Goal: Task Accomplishment & Management: Use online tool/utility

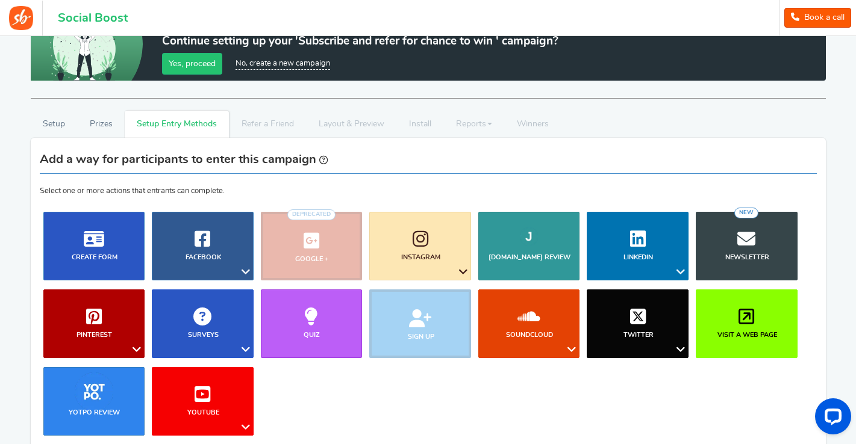
scroll to position [84, 0]
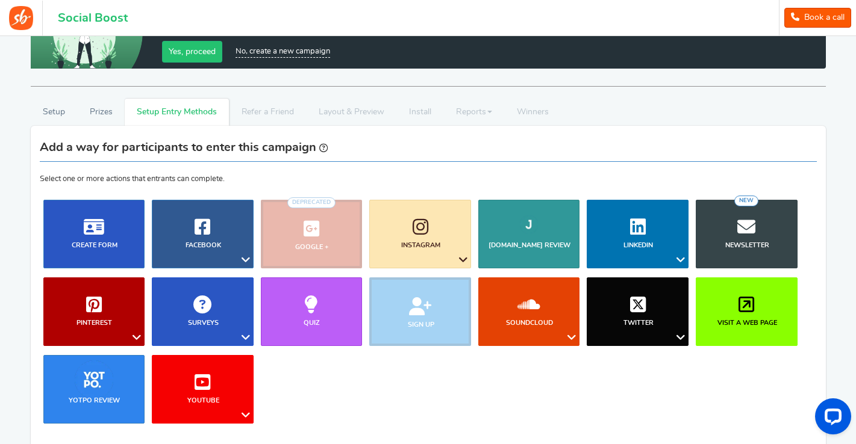
click at [417, 304] on li "Sign up" at bounding box center [419, 312] width 109 height 69
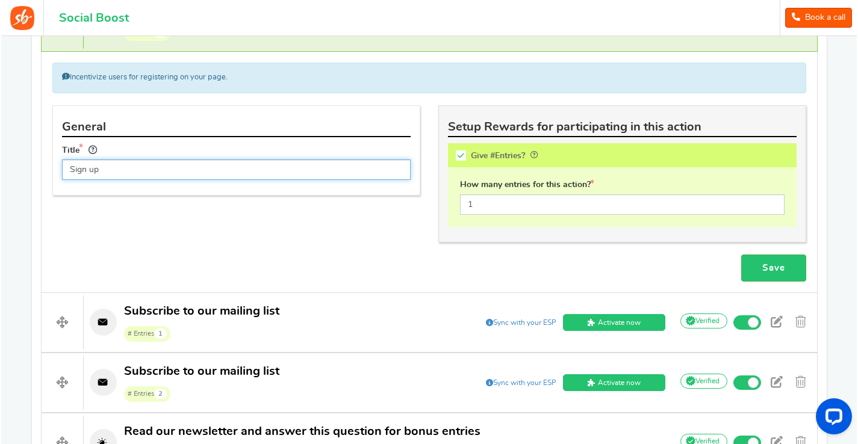
scroll to position [612, 0]
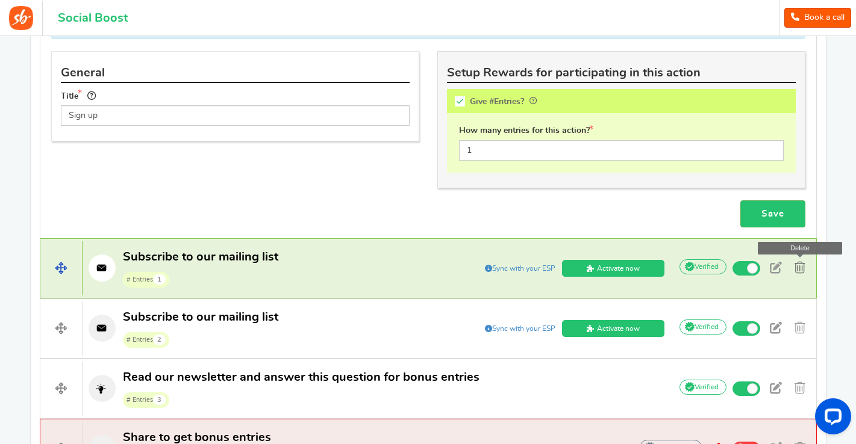
click at [797, 268] on span at bounding box center [799, 268] width 11 height 12
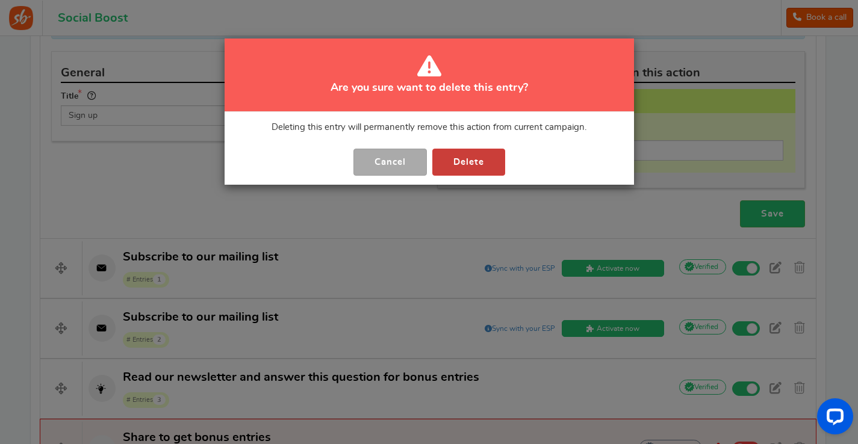
click at [479, 155] on button "Delete" at bounding box center [468, 162] width 73 height 27
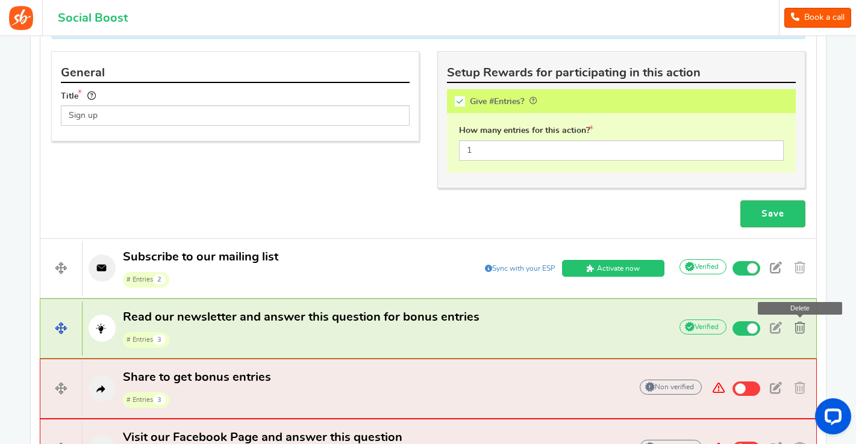
click at [803, 326] on span at bounding box center [799, 328] width 11 height 12
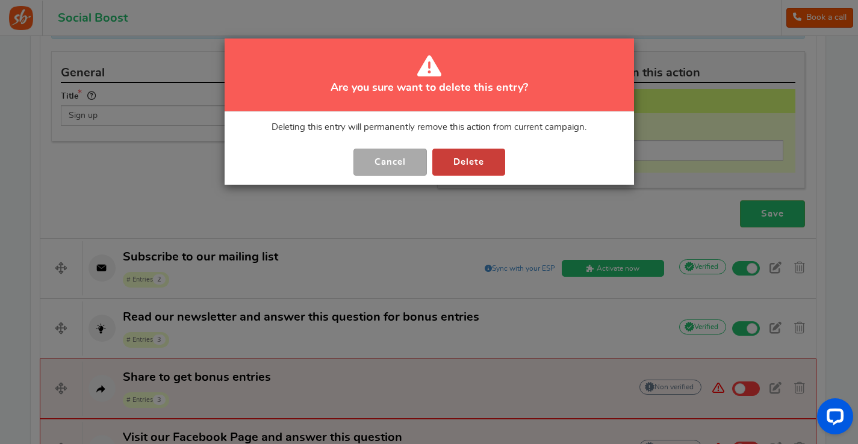
click at [473, 159] on button "Delete" at bounding box center [468, 162] width 73 height 27
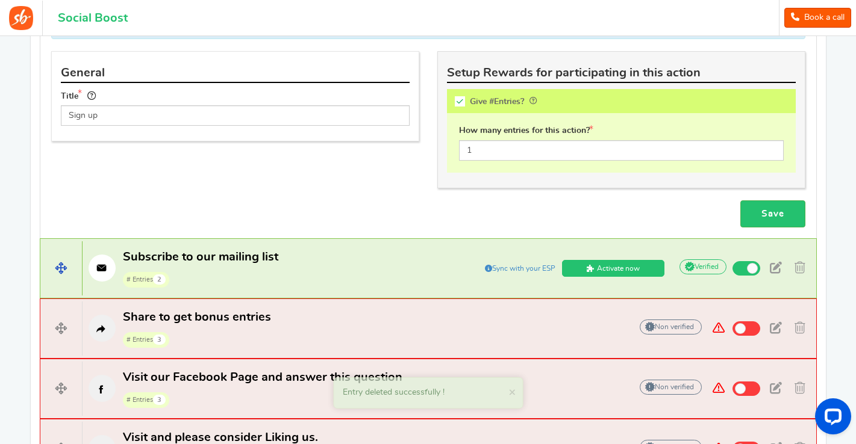
click at [633, 265] on link "Activate now" at bounding box center [613, 268] width 102 height 17
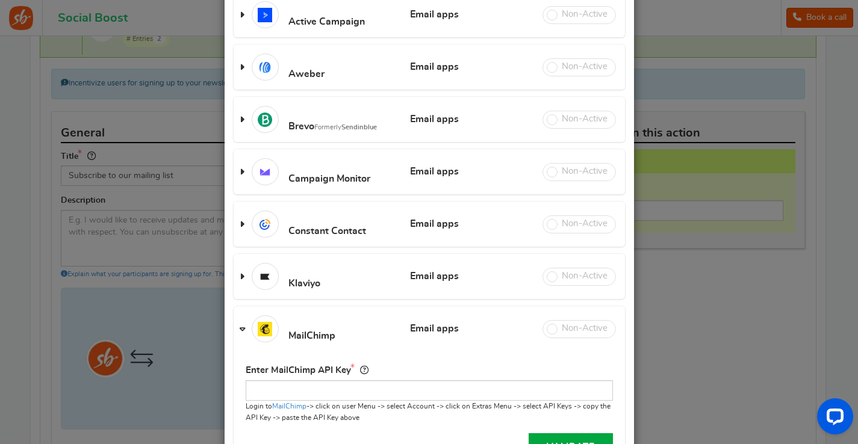
scroll to position [279, 0]
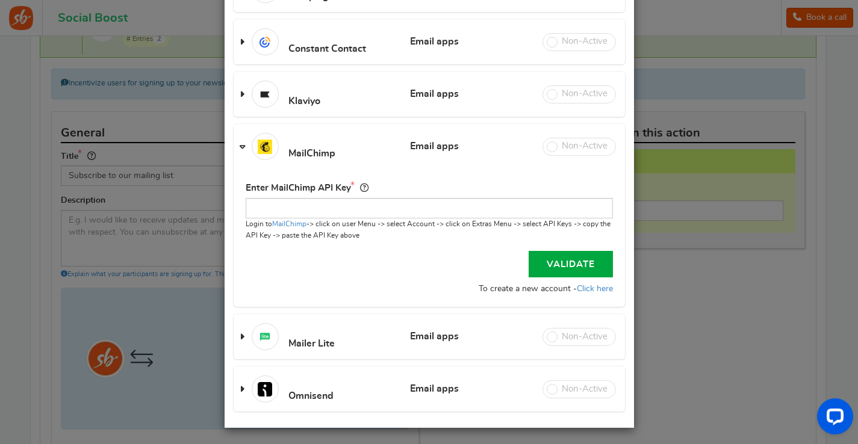
click at [241, 144] on span at bounding box center [242, 147] width 5 height 11
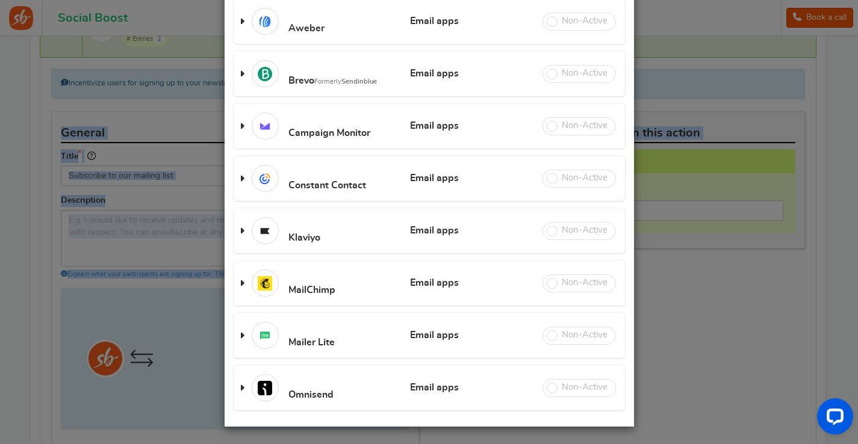
scroll to position [627, 0]
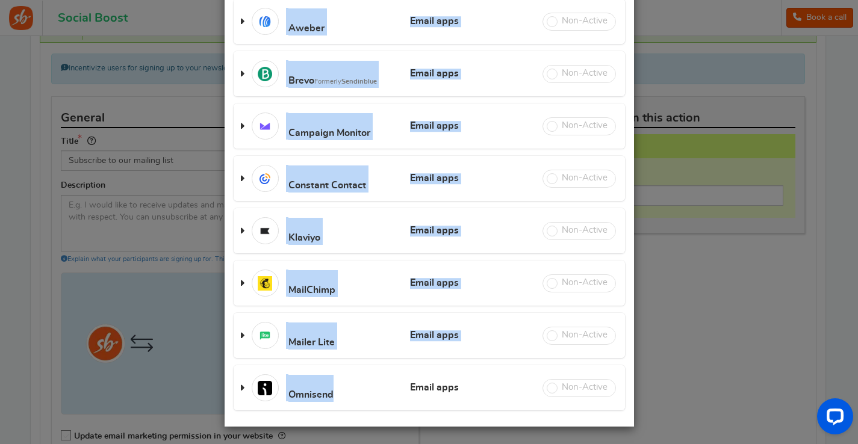
drag, startPoint x: 286, startPoint y: 89, endPoint x: 402, endPoint y: 409, distance: 341.3
click at [402, 408] on div "Active Campaign Email apps Review apps API Key is not valid. Change API Key Ent…" at bounding box center [429, 178] width 391 height 464
copy div "Active Campaign Email apps Review apps API Key is not valid. Change API Key Ent…"
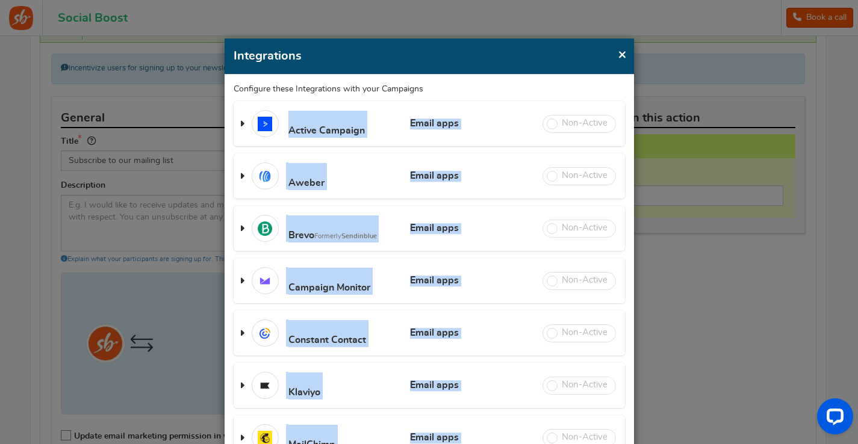
scroll to position [0, 0]
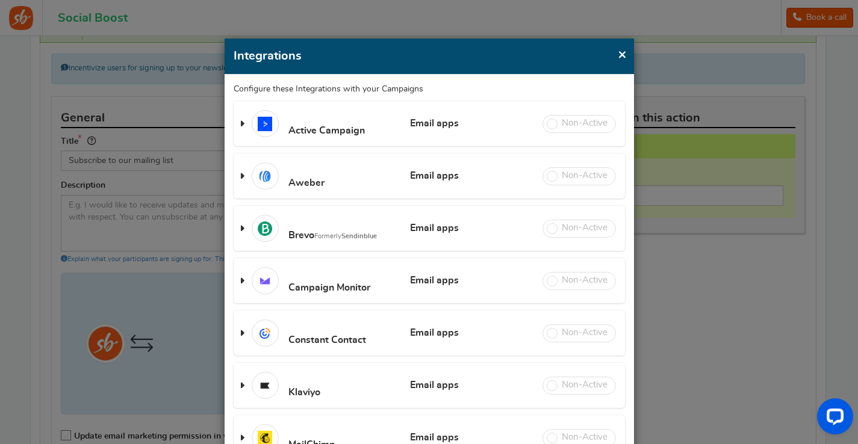
click at [240, 226] on span at bounding box center [242, 229] width 5 height 11
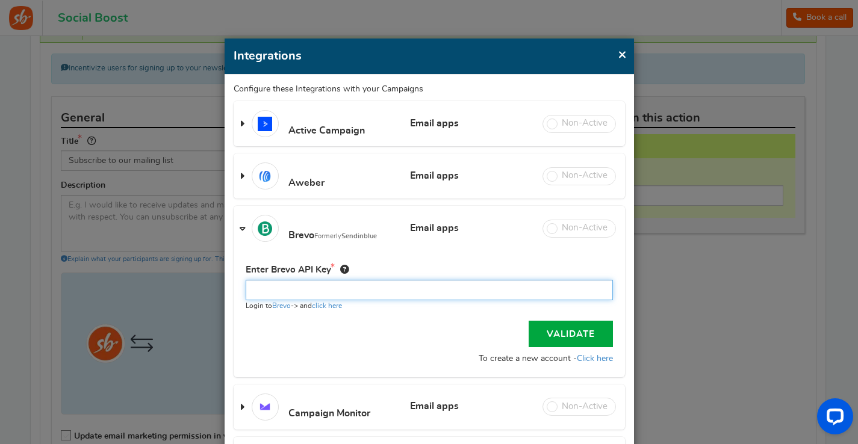
click at [326, 287] on input "text" at bounding box center [429, 290] width 367 height 20
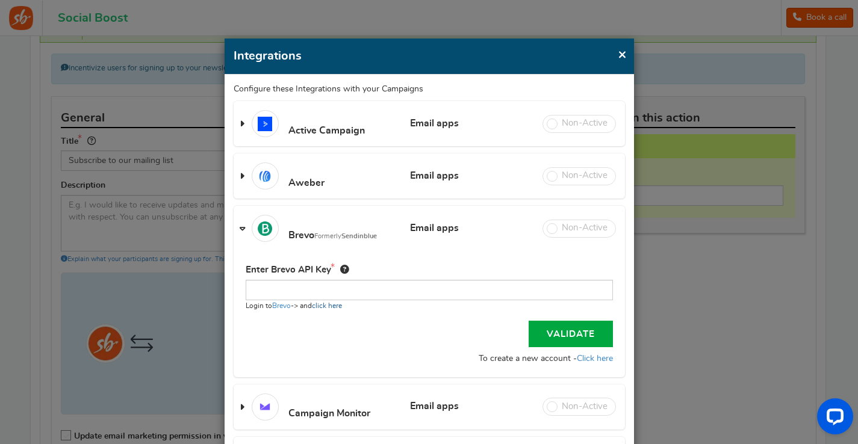
click at [333, 305] on link "click here" at bounding box center [327, 305] width 30 height 7
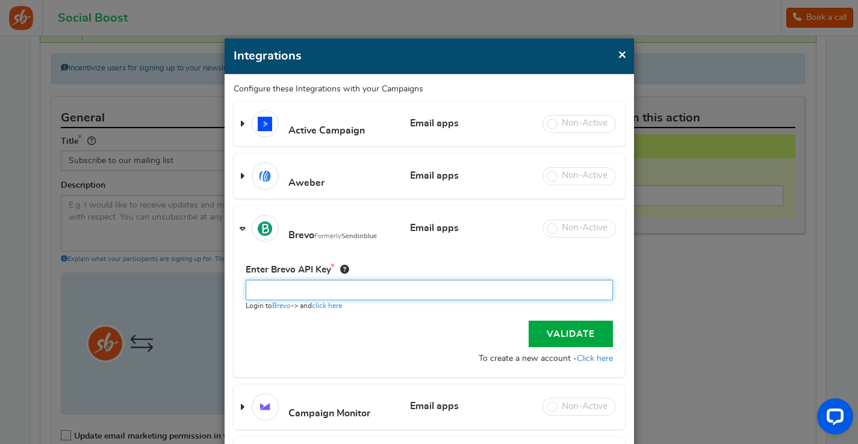
click at [290, 286] on input "text" at bounding box center [429, 290] width 367 height 20
paste input "xkeysib-06760554c7793694739733915d1b3a2b4c2f3d358bcfab15d74036939e786183-suNJwx…"
type input "xkeysib-06760554c7793694739733915d1b3a2b4c2f3d358bcfab15d74036939e786183-suNJwx…"
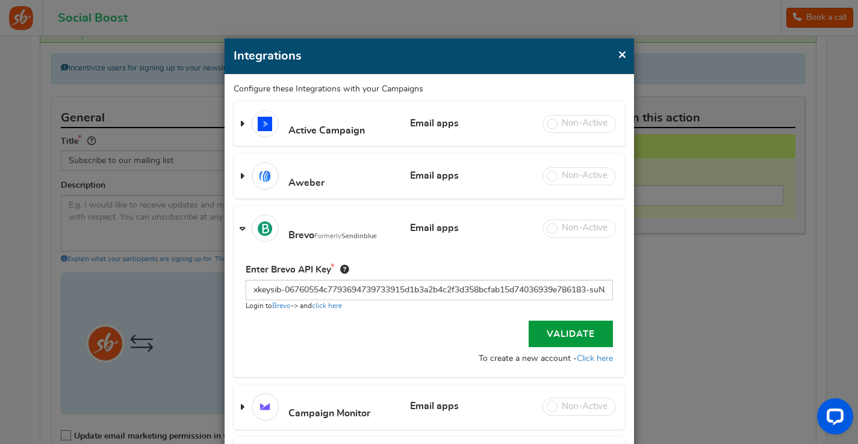
click at [577, 327] on link "Validate" at bounding box center [571, 334] width 84 height 26
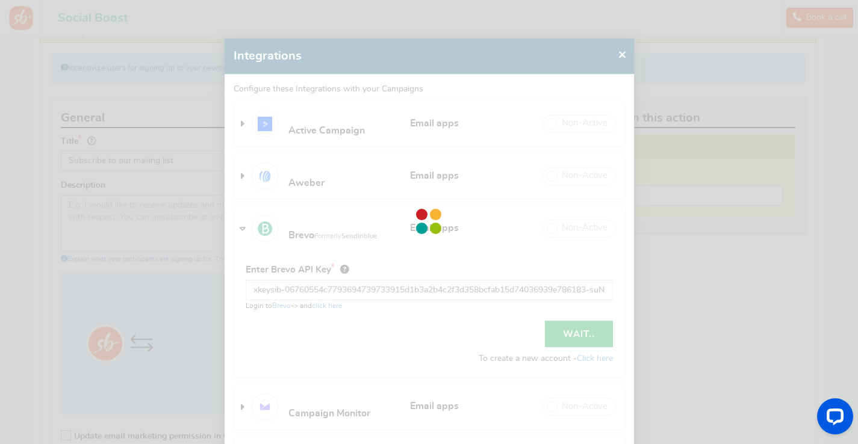
select select "13"
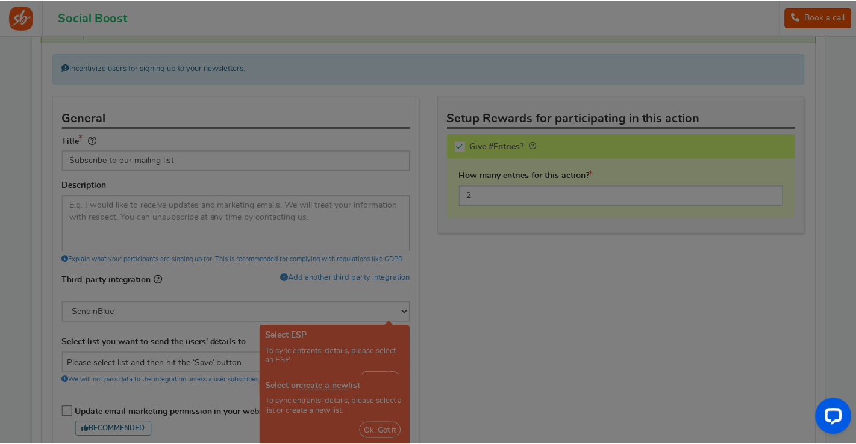
scroll to position [831, 0]
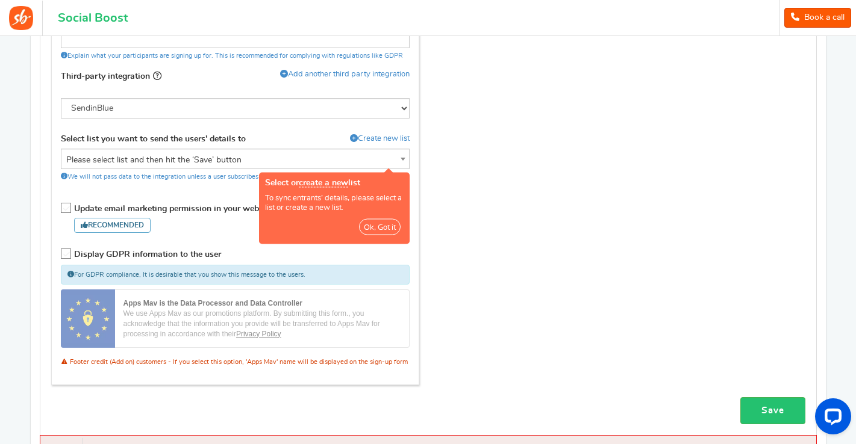
click at [380, 223] on button "Ok, Got it" at bounding box center [380, 227] width 42 height 16
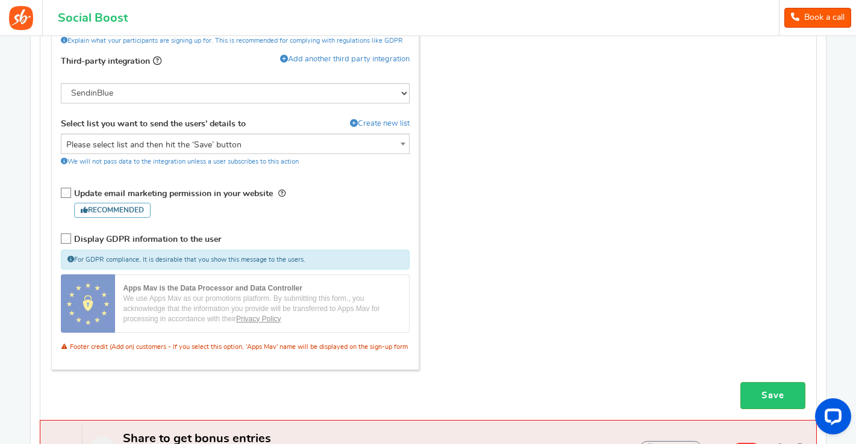
scroll to position [847, 0]
click at [65, 190] on icon at bounding box center [66, 192] width 10 height 10
click at [65, 190] on input "Update email marketing permission in your website Recommended" at bounding box center [68, 194] width 12 height 12
checkbox input "true"
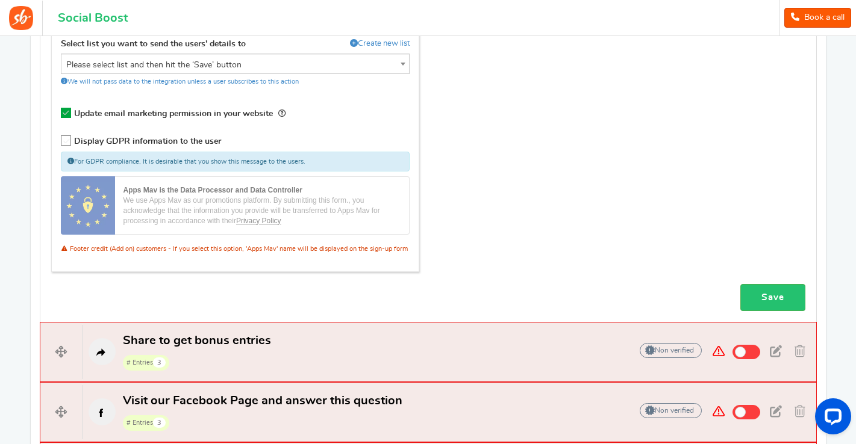
scroll to position [929, 0]
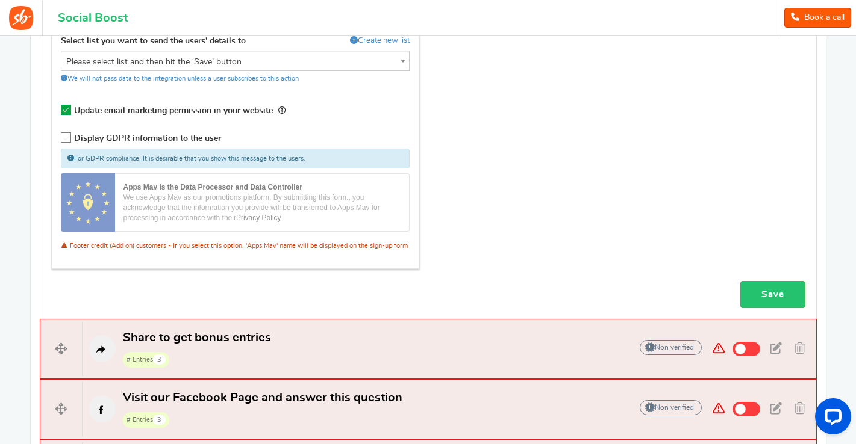
click at [66, 134] on icon at bounding box center [66, 138] width 10 height 10
click at [66, 134] on input "Display GDPR information to the user" at bounding box center [68, 140] width 12 height 12
checkbox input "true"
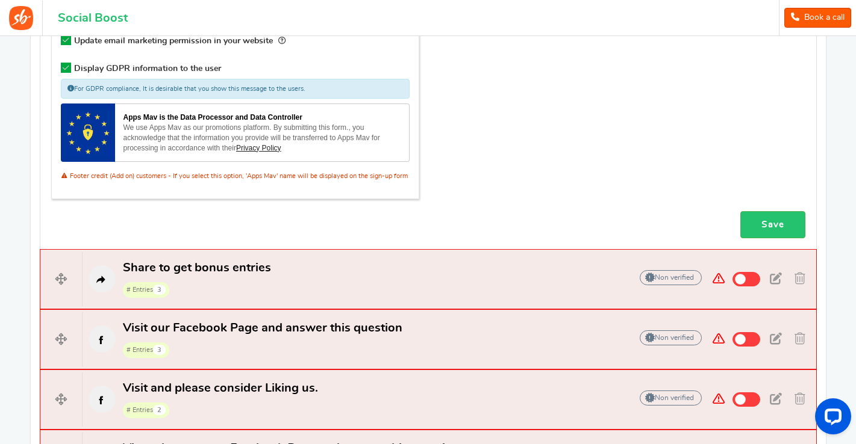
scroll to position [998, 0]
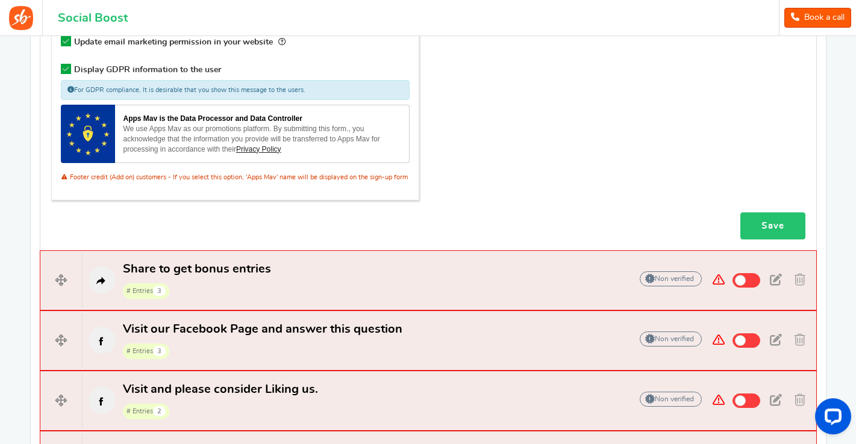
click at [768, 222] on link "Save" at bounding box center [772, 226] width 65 height 27
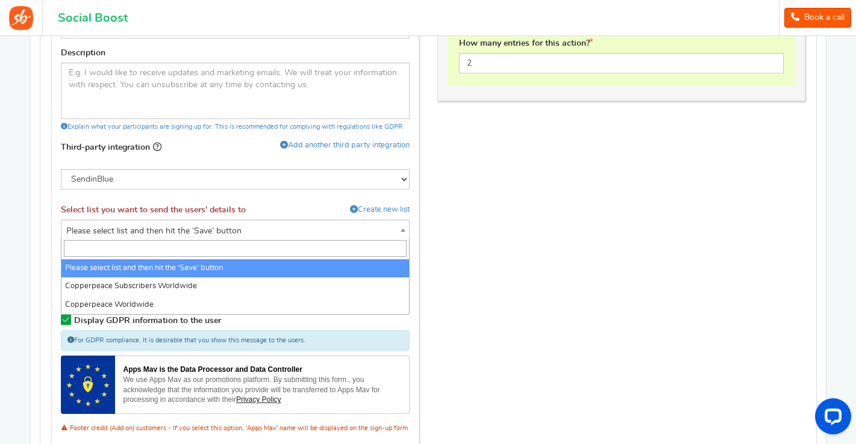
click at [246, 234] on span "Please select list and then hit the ‘Save’ button" at bounding box center [234, 231] width 347 height 22
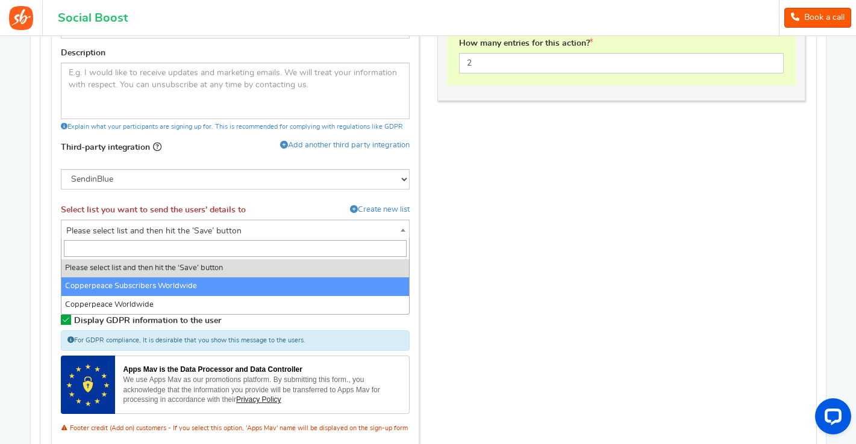
select select "3"
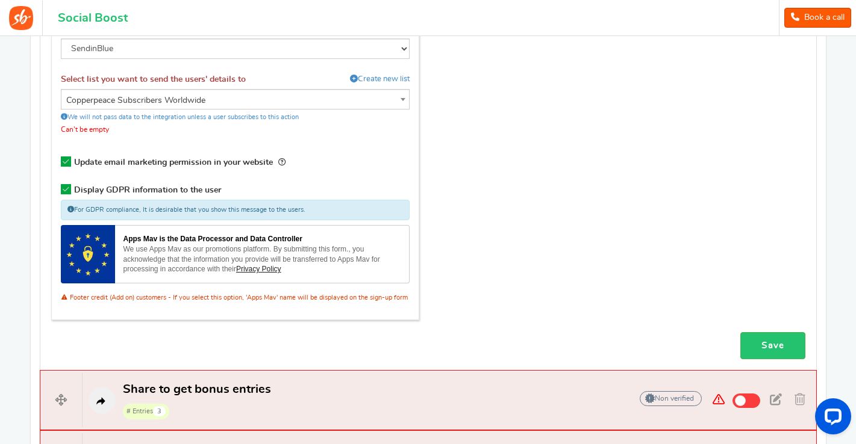
scroll to position [892, 0]
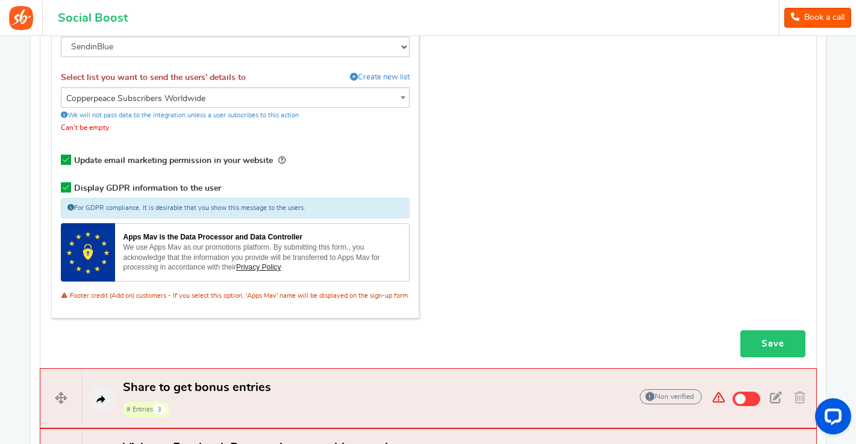
click at [766, 340] on link "Save" at bounding box center [772, 344] width 65 height 27
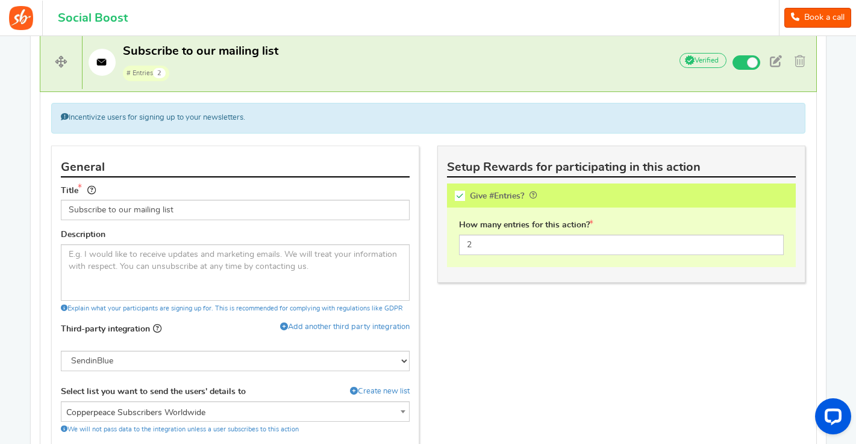
scroll to position [579, 0]
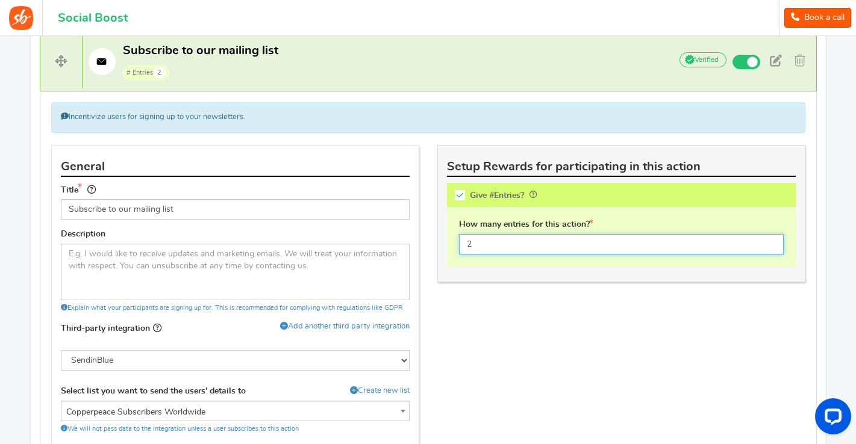
click at [534, 244] on input "2" at bounding box center [621, 244] width 325 height 20
type input "1"
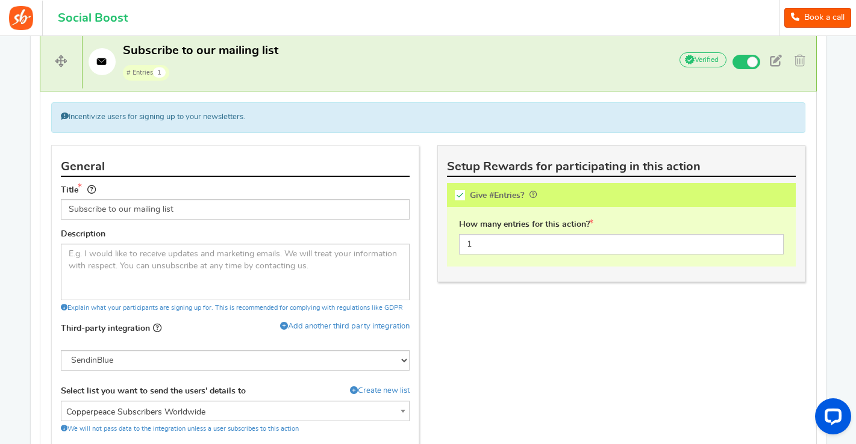
click at [549, 296] on div "General Title Subscribe to our mailing list Description Explain what your parti…" at bounding box center [428, 388] width 772 height 486
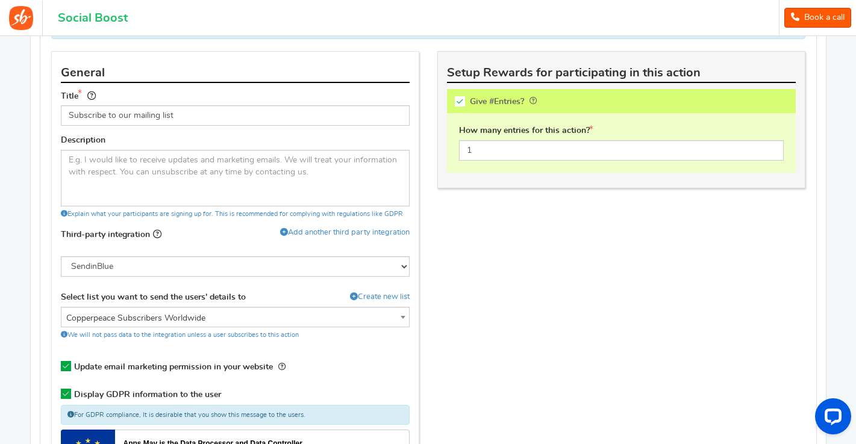
scroll to position [671, 0]
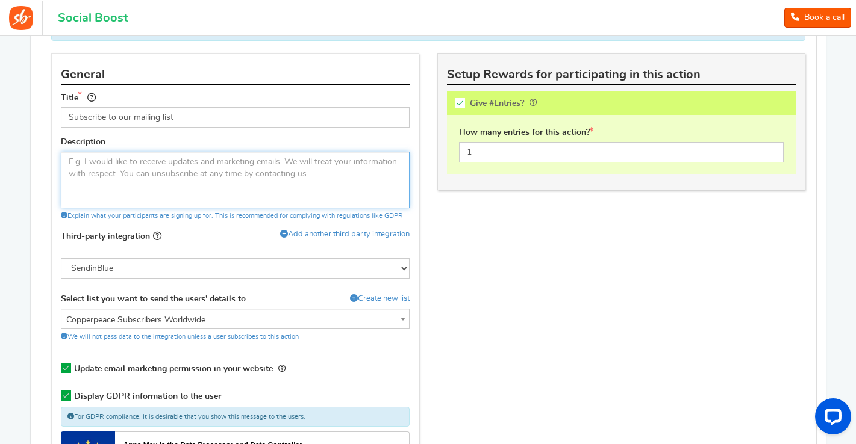
click at [214, 181] on textarea at bounding box center [235, 180] width 349 height 57
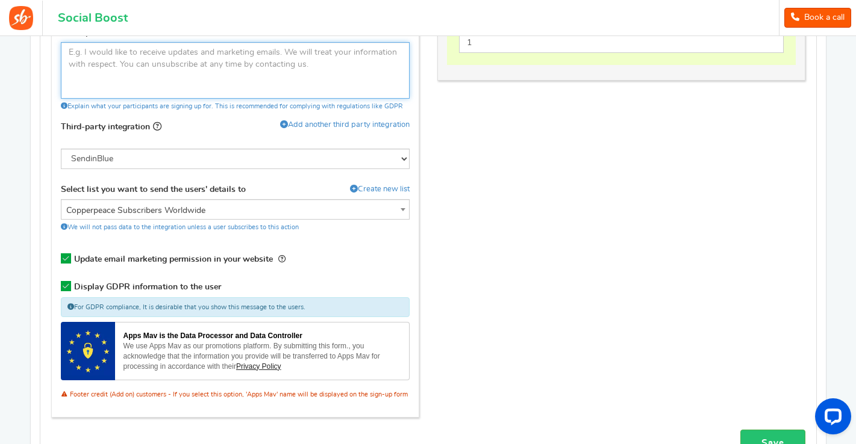
scroll to position [1093, 0]
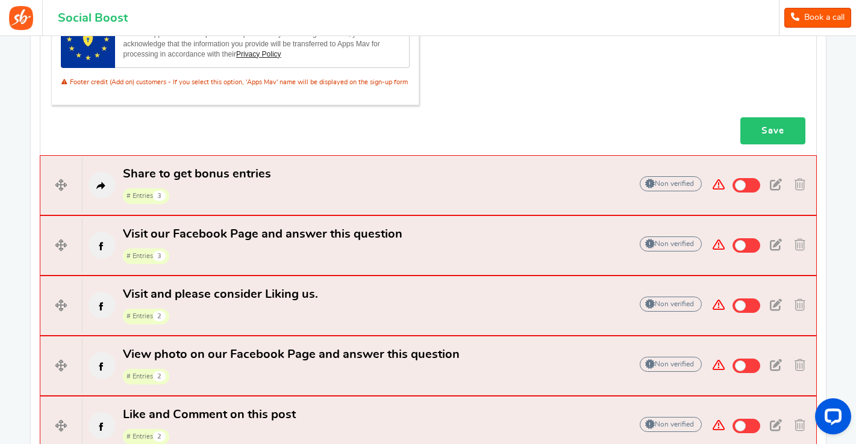
click at [770, 128] on link "Save" at bounding box center [772, 130] width 65 height 27
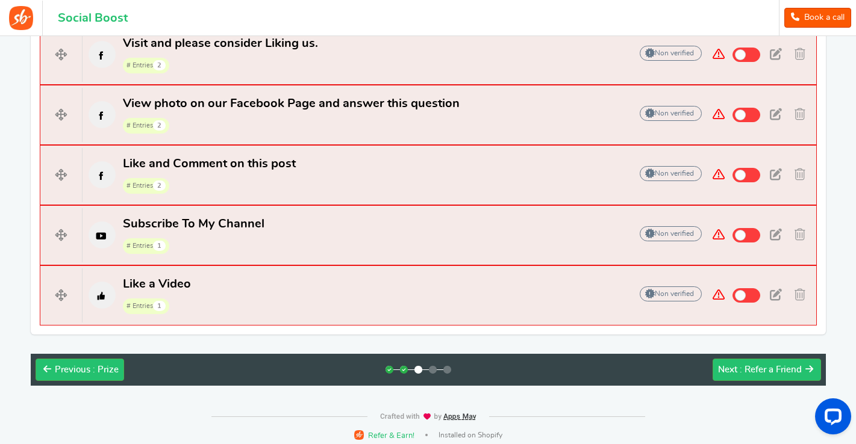
scroll to position [1343, 0]
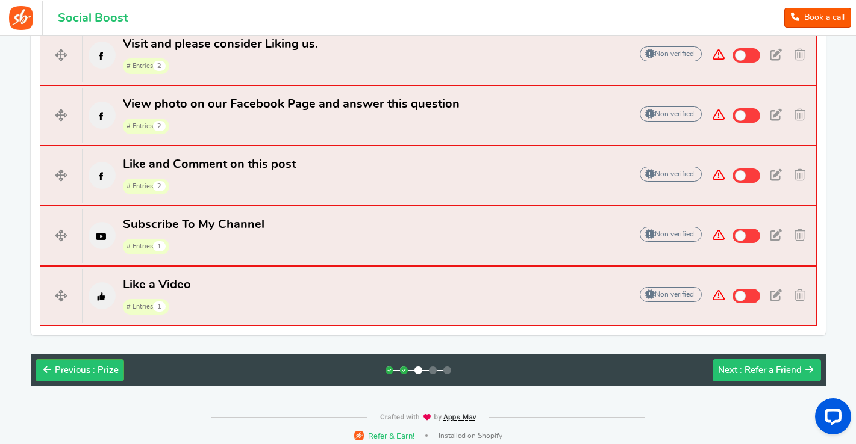
click at [766, 366] on span ": Refer a Friend" at bounding box center [770, 370] width 62 height 9
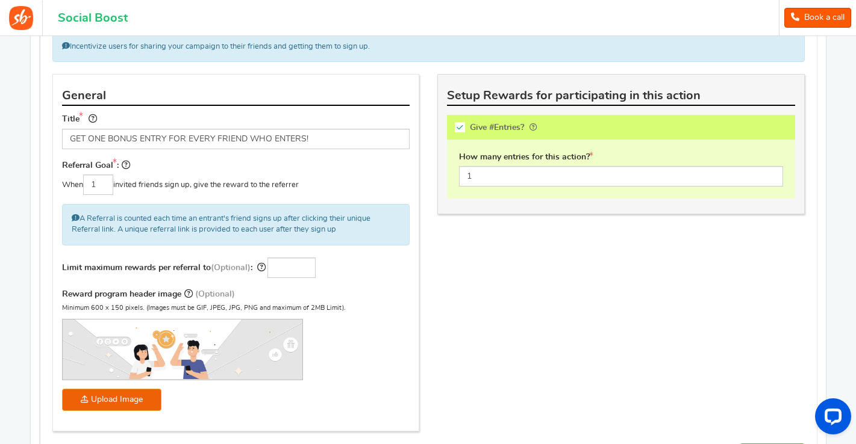
scroll to position [288, 0]
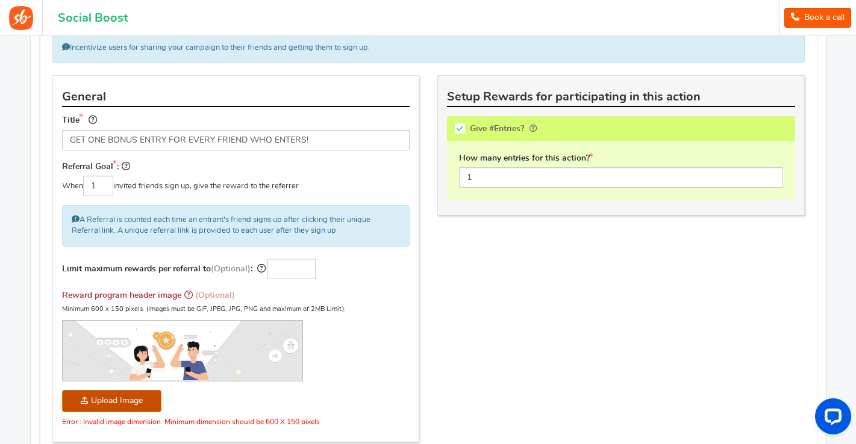
drag, startPoint x: 119, startPoint y: 395, endPoint x: 423, endPoint y: 347, distance: 307.8
click at [423, 347] on div "Incentivize users for sharing your campaign to their friends and getting them t…" at bounding box center [428, 244] width 770 height 422
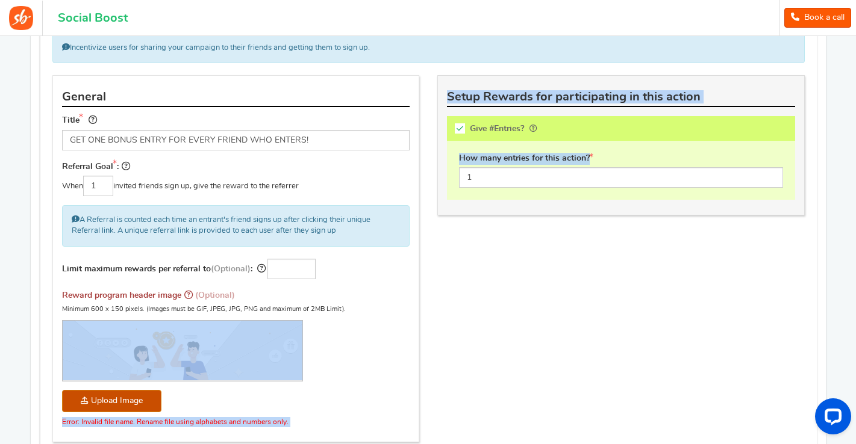
click at [613, 359] on div "Incentivize users for sharing your campaign to their friends and getting them t…" at bounding box center [428, 244] width 770 height 422
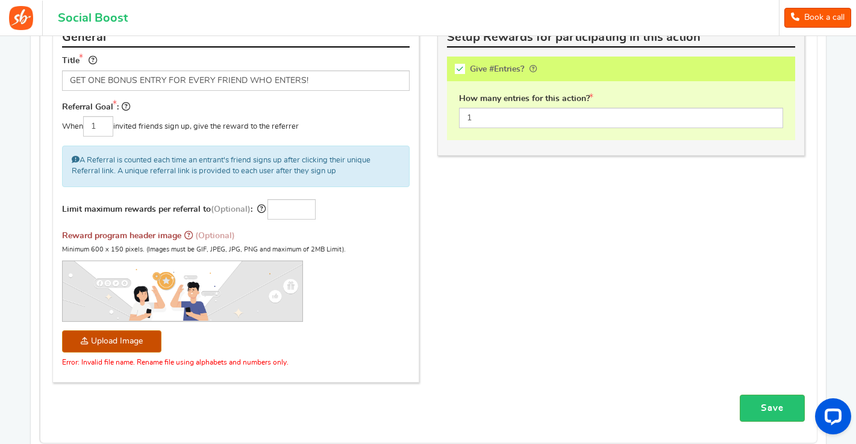
scroll to position [366, 0]
